Goal: Navigation & Orientation: Find specific page/section

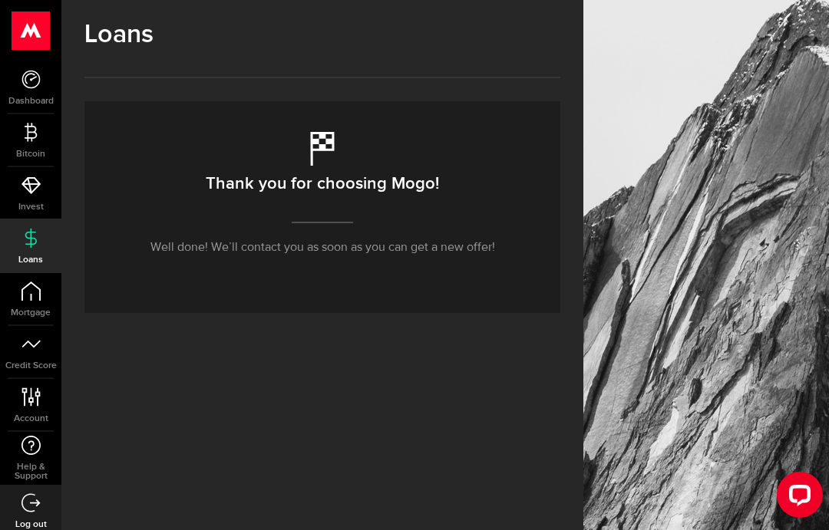
click at [28, 233] on use at bounding box center [31, 237] width 12 height 19
click at [30, 246] on icon at bounding box center [30, 238] width 19 height 19
click at [22, 349] on icon at bounding box center [30, 344] width 19 height 19
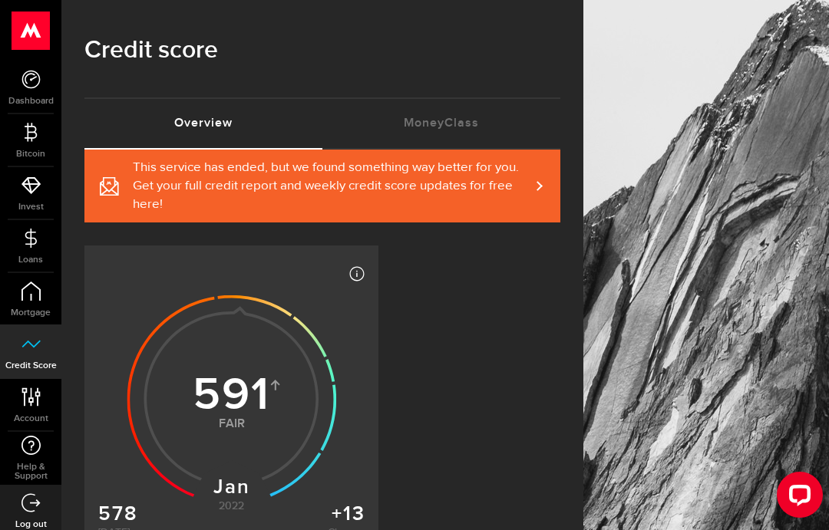
click at [25, 283] on icon at bounding box center [30, 291] width 19 height 19
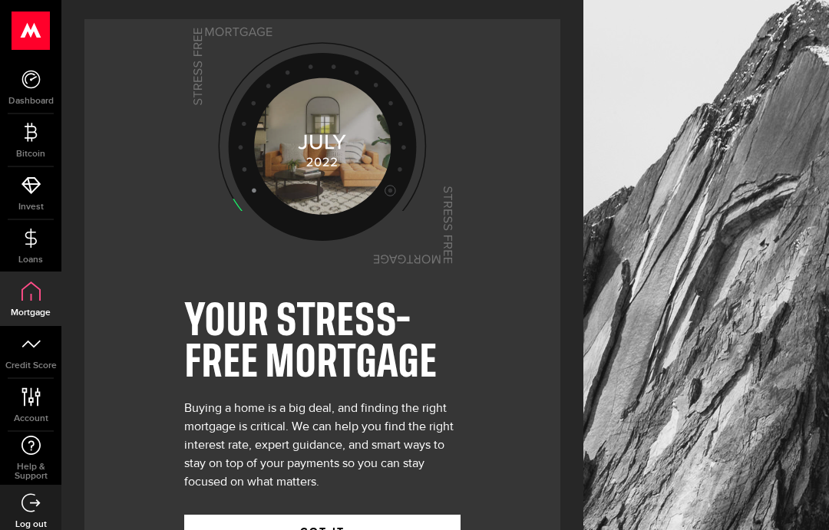
click at [33, 234] on icon at bounding box center [30, 238] width 19 height 19
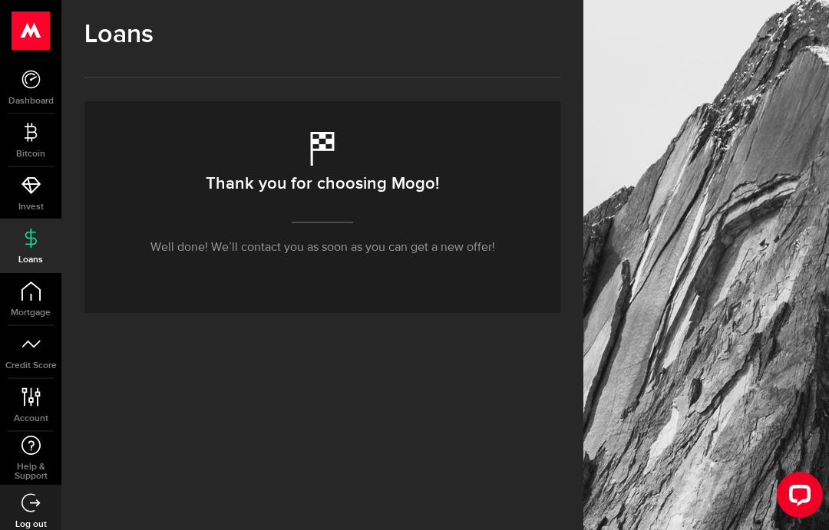
click at [25, 82] on icon at bounding box center [30, 79] width 19 height 19
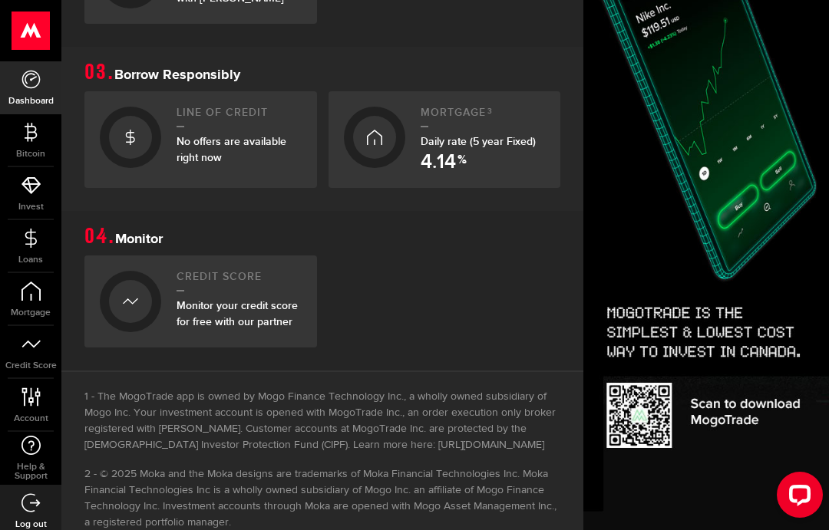
scroll to position [735, 0]
